Goal: Task Accomplishment & Management: Manage account settings

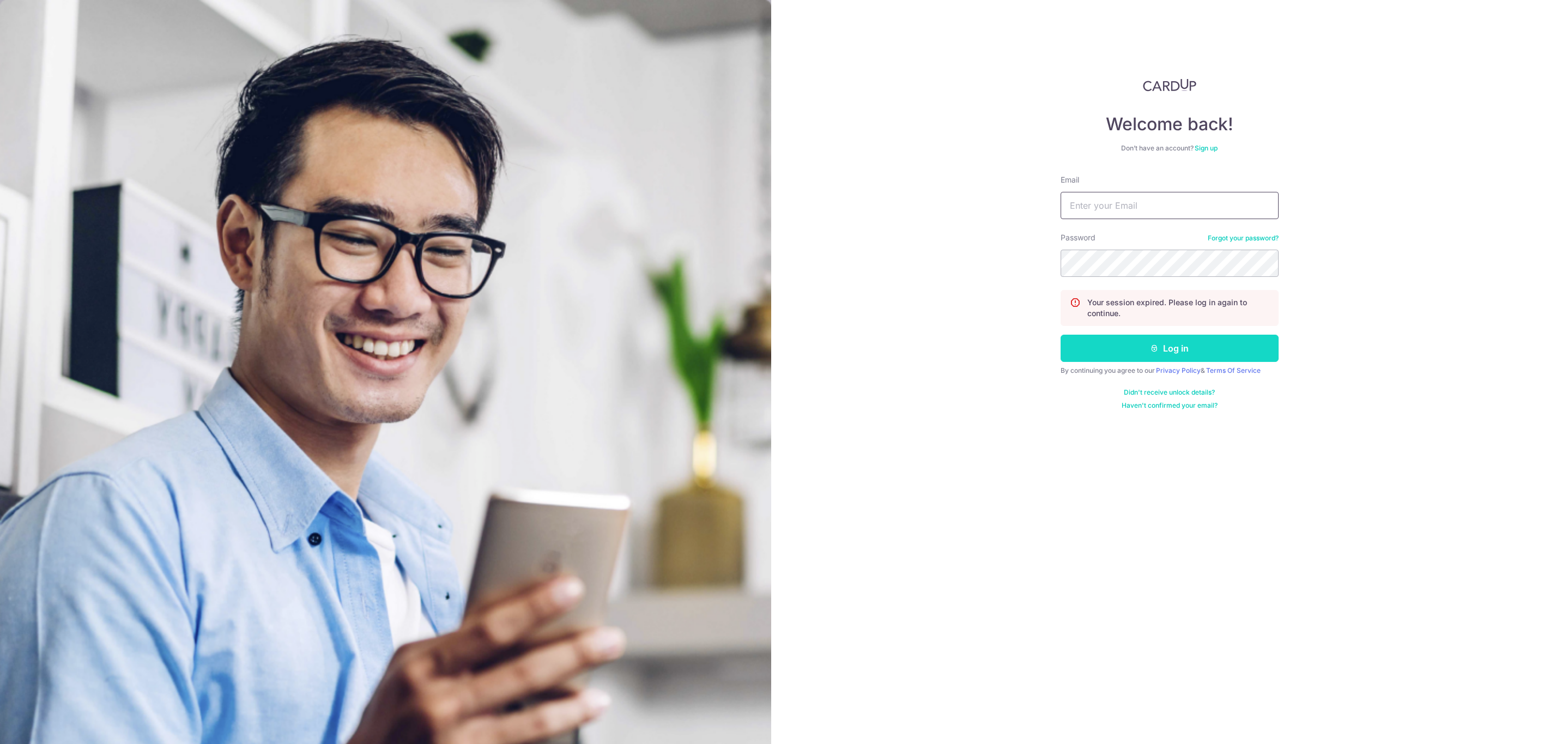
type input "[EMAIL_ADDRESS][DOMAIN_NAME]"
click at [1177, 355] on button "Log in" at bounding box center [1169, 348] width 218 height 27
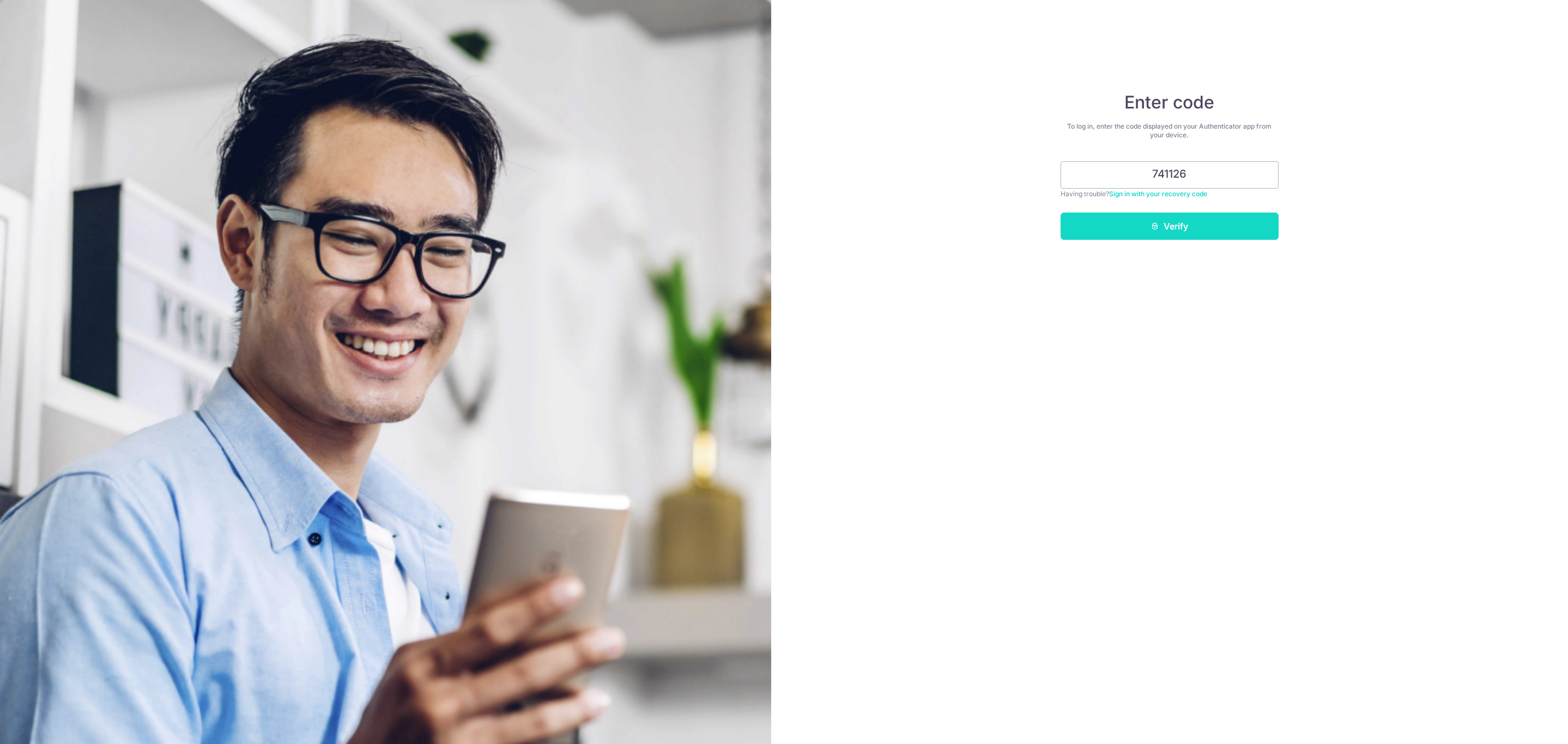
type input "741126"
click at [1200, 226] on button "Verify" at bounding box center [1169, 226] width 218 height 27
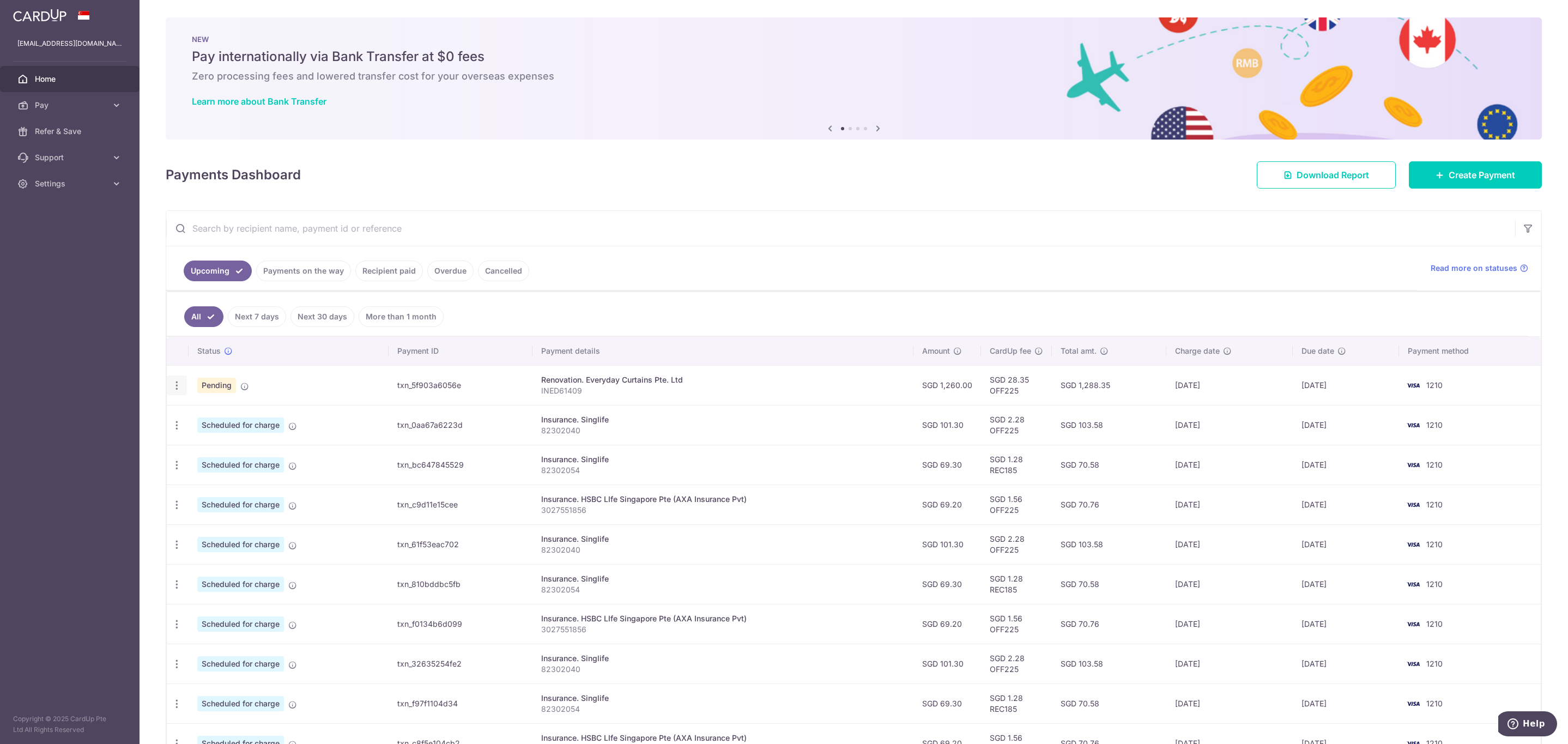
click at [186, 383] on div "Update payment Cancel payment" at bounding box center [177, 385] width 20 height 20
click at [180, 385] on icon "button" at bounding box center [177, 385] width 12 height 12
click at [227, 449] on span "Cancel payment" at bounding box center [235, 441] width 73 height 13
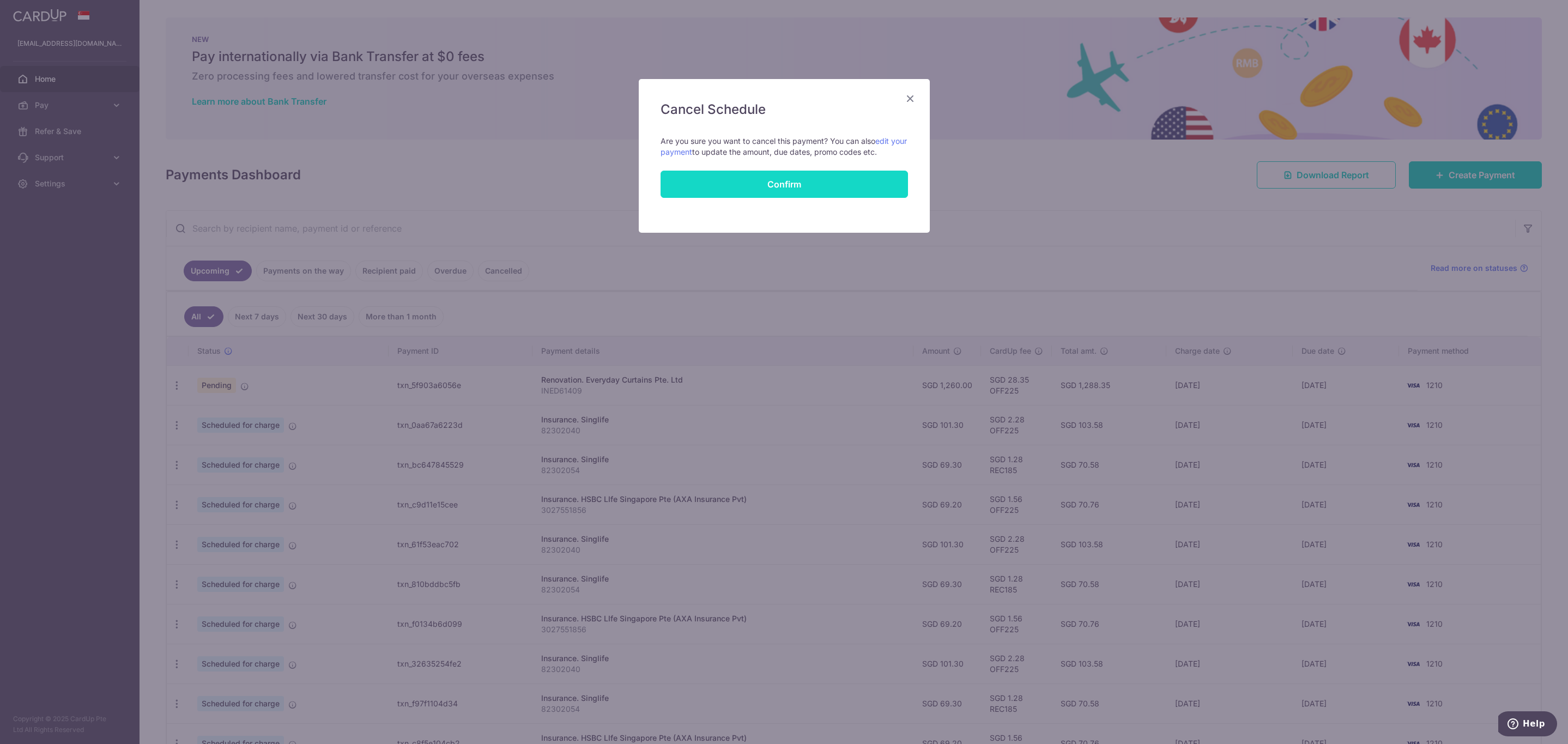
click at [831, 181] on input "Confirm" at bounding box center [784, 184] width 248 height 27
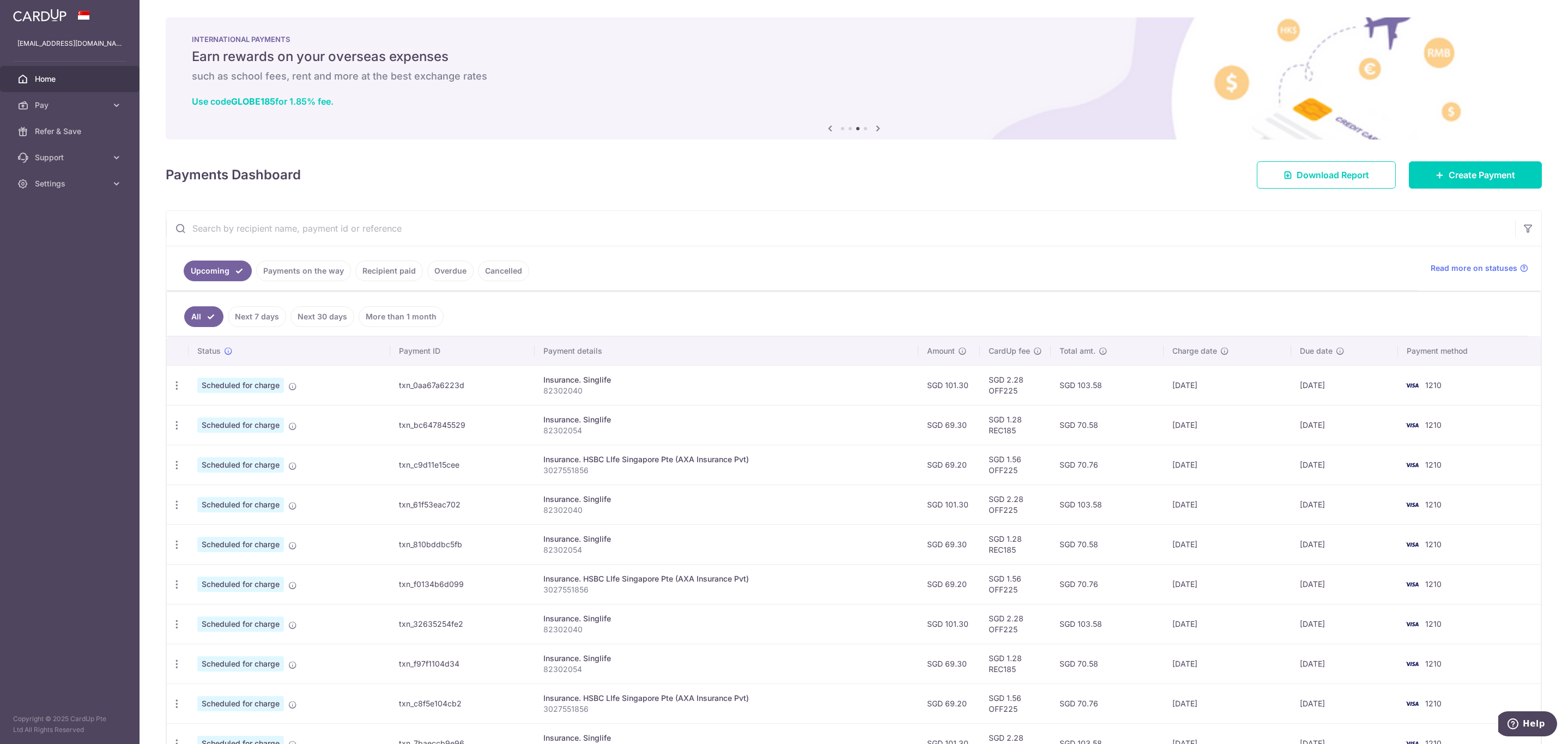
click at [84, 493] on aside "[EMAIL_ADDRESS][DOMAIN_NAME] Home Pay Payments Recipients Cards Refer & Save Su…" at bounding box center [69, 372] width 139 height 744
